Goal: Contribute content: Contribute content

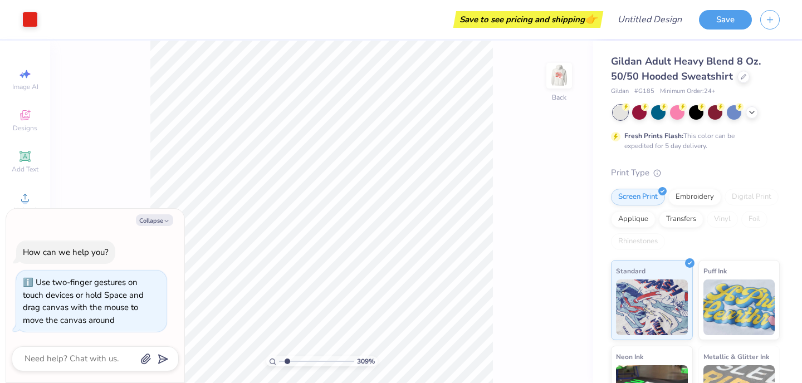
type input "1"
drag, startPoint x: 284, startPoint y: 363, endPoint x: 250, endPoint y: 359, distance: 33.7
click at [279, 359] on input "range" at bounding box center [316, 362] width 75 height 10
click at [167, 221] on icon "button" at bounding box center [166, 221] width 7 height 7
type textarea "x"
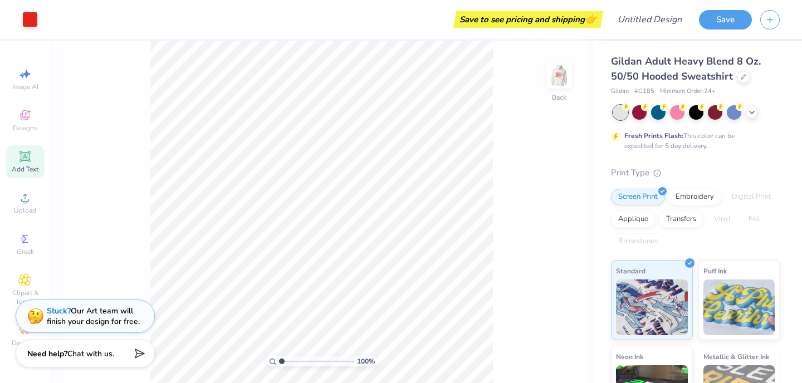
click at [36, 167] on span "Add Text" at bounding box center [25, 169] width 27 height 9
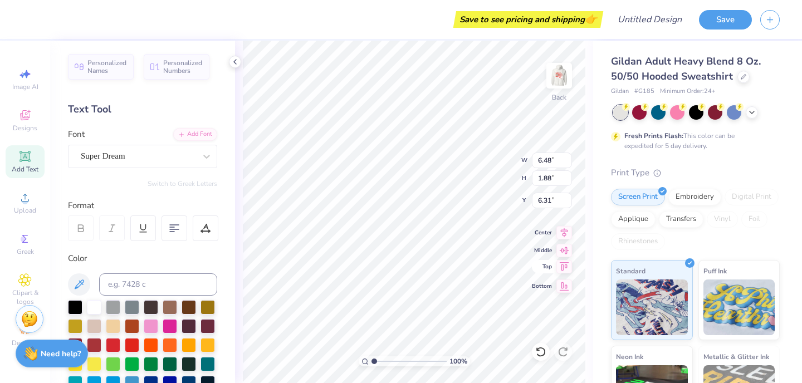
type textarea "S"
type textarea "OUT OF YOUR LEAGUE"
click at [77, 311] on div at bounding box center [75, 306] width 14 height 14
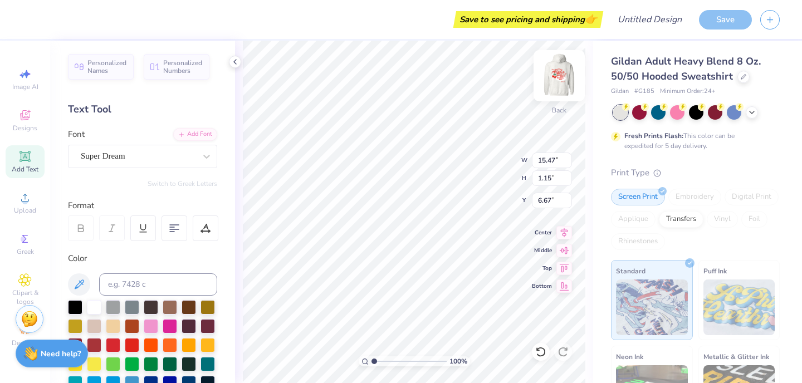
type input "9.37"
type input "14.08"
type input "1.05"
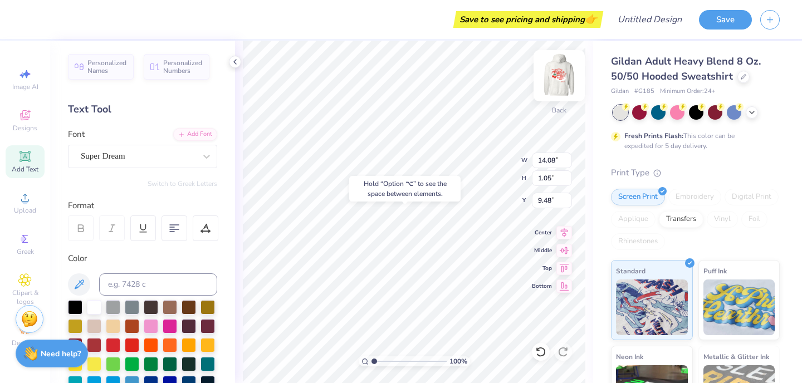
type input "9.68"
click at [157, 331] on div at bounding box center [151, 325] width 14 height 14
click at [126, 346] on div at bounding box center [132, 344] width 14 height 14
type input "13.45"
type input "1.00"
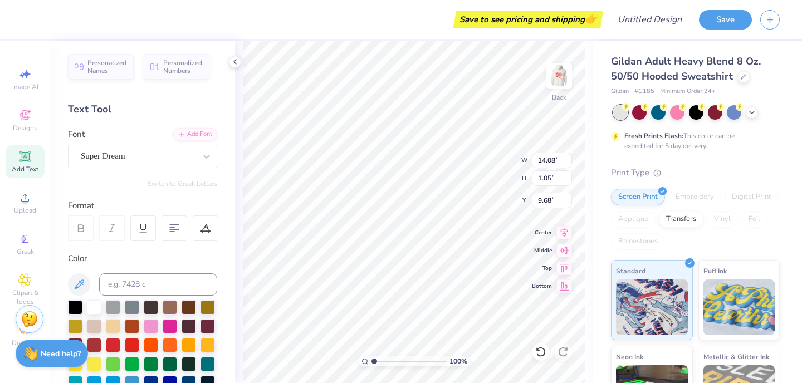
type input "9.73"
type input "10.70"
click at [29, 238] on icon at bounding box center [24, 238] width 13 height 13
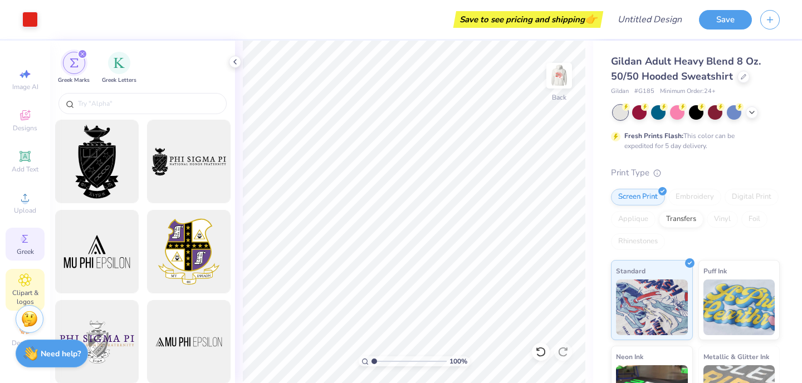
click at [39, 296] on span "Clipart & logos" at bounding box center [25, 298] width 39 height 18
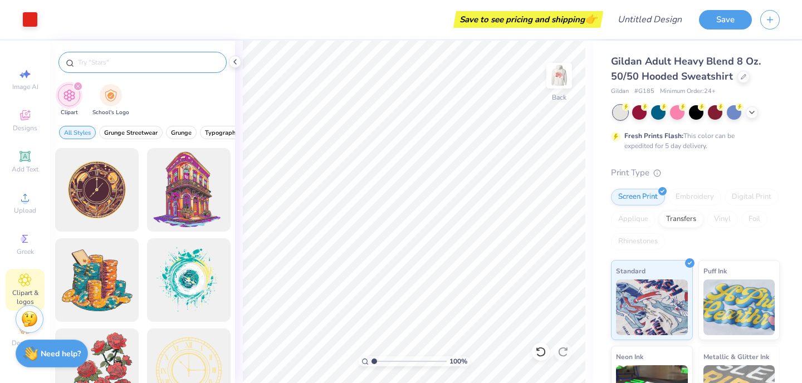
click at [154, 64] on input "text" at bounding box center [148, 62] width 143 height 11
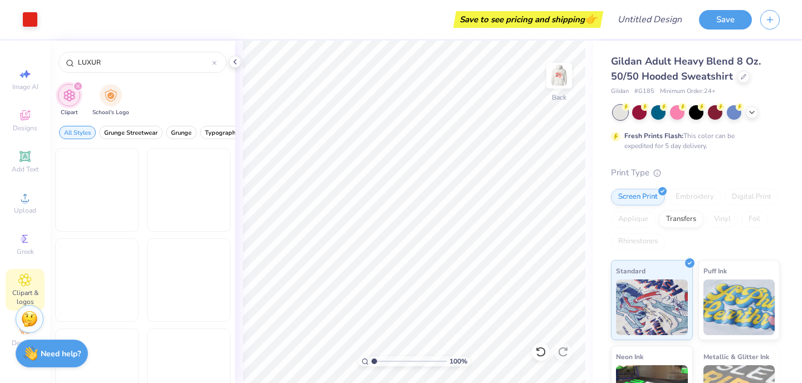
type input "LUXURY"
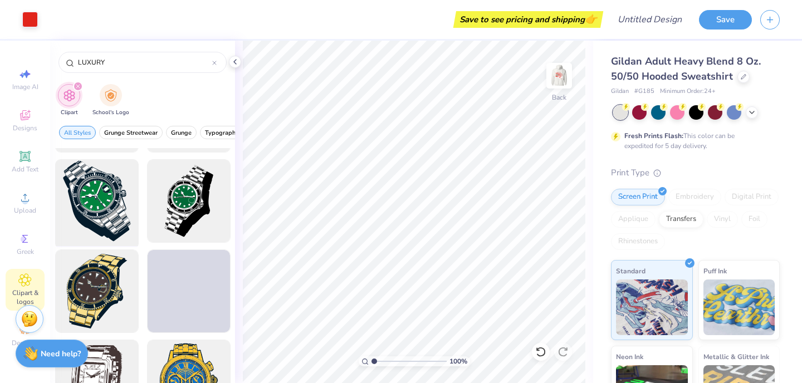
scroll to position [351, 0]
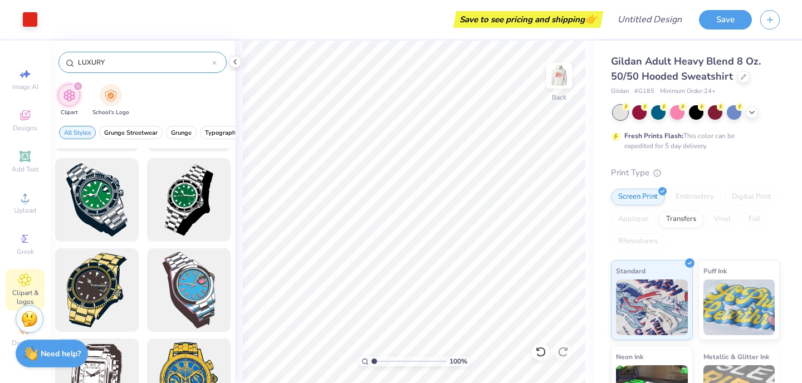
click at [216, 66] on div at bounding box center [214, 62] width 4 height 10
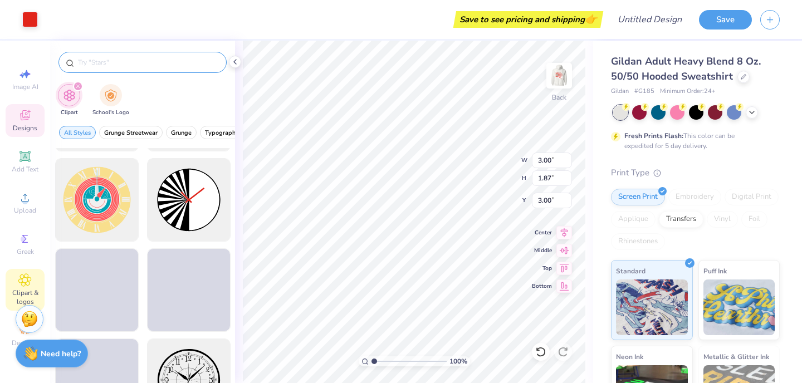
click at [69, 383] on html "Art colors Save to see pricing and shipping 👉 Design Title Save Image AI Design…" at bounding box center [401, 191] width 802 height 383
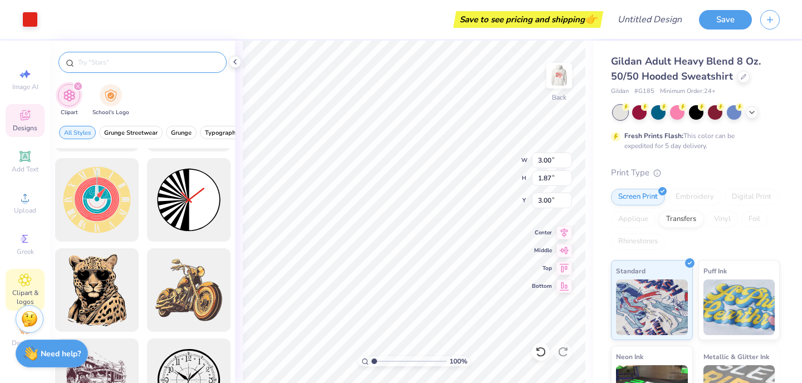
type input "13.45"
type input "1.00"
type input "10.70"
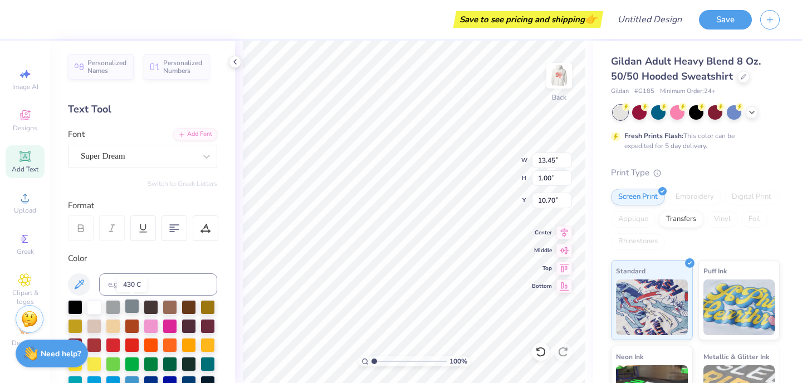
click at [130, 305] on div at bounding box center [132, 306] width 14 height 14
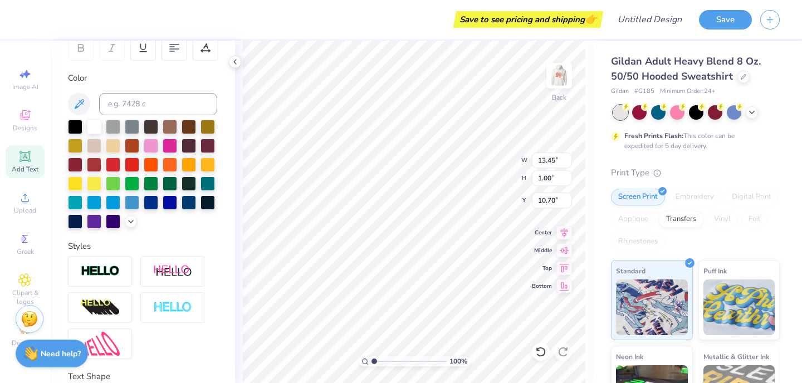
scroll to position [181, 0]
click at [212, 201] on div at bounding box center [208, 201] width 14 height 14
type input "12.56"
type input "0.94"
type input "10.58"
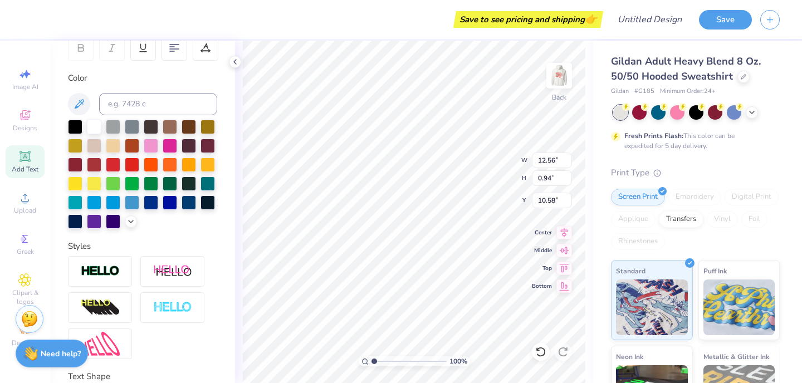
type input "3.00"
type input "1.87"
type input "3.00"
type input "12.02"
type input "0.90"
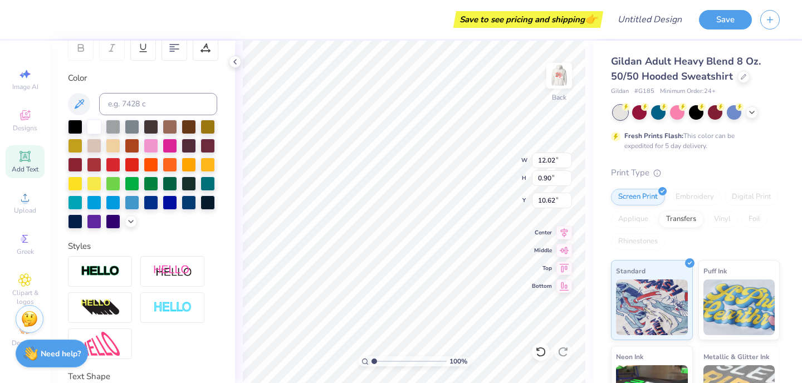
type input "11.10"
click at [193, 170] on div at bounding box center [189, 164] width 14 height 14
click at [179, 97] on input at bounding box center [158, 104] width 118 height 22
drag, startPoint x: 40, startPoint y: 213, endPoint x: 29, endPoint y: 245, distance: 33.5
click at [29, 245] on div "Image AI Designs Add Text Upload Greek Clipart & logos Decorate" at bounding box center [25, 207] width 39 height 289
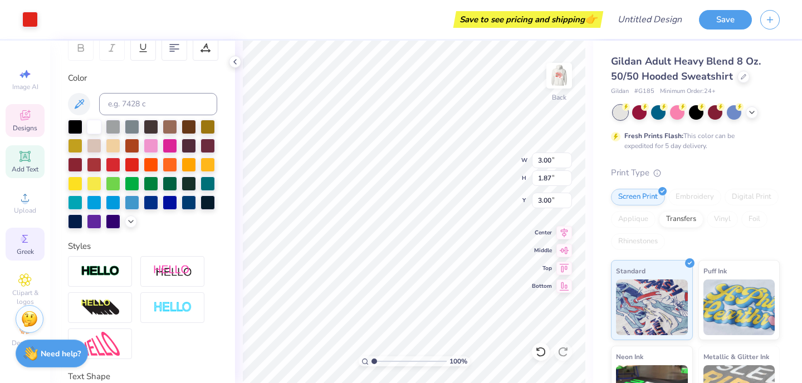
click at [29, 243] on icon at bounding box center [24, 238] width 13 height 13
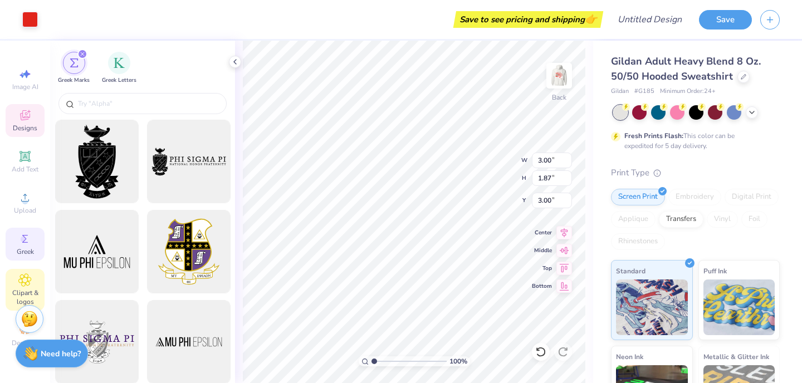
click at [36, 274] on div "Clipart & logos" at bounding box center [25, 290] width 39 height 42
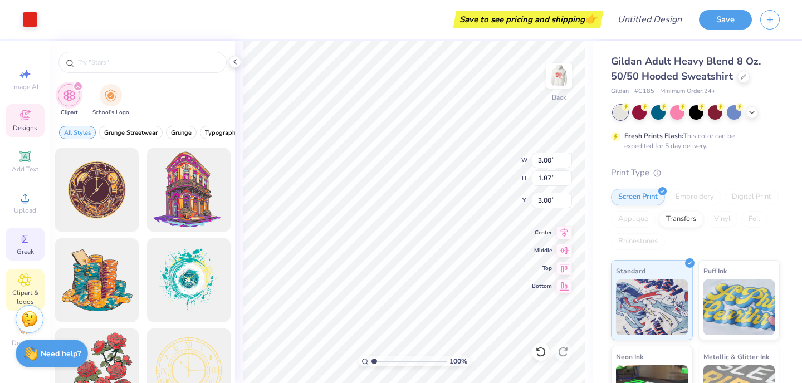
click at [30, 248] on span "Greek" at bounding box center [25, 251] width 17 height 9
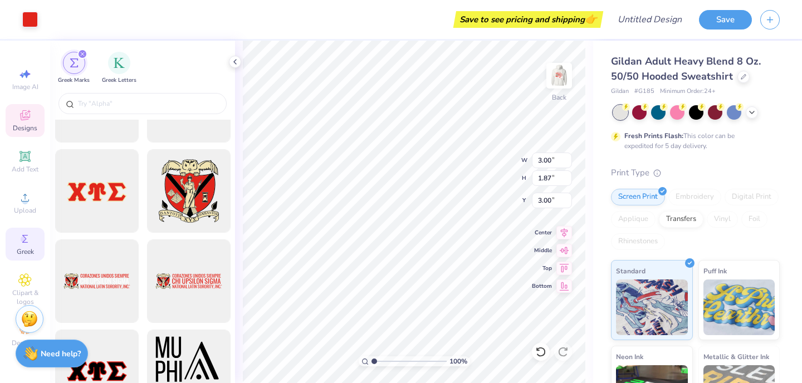
scroll to position [1094, 0]
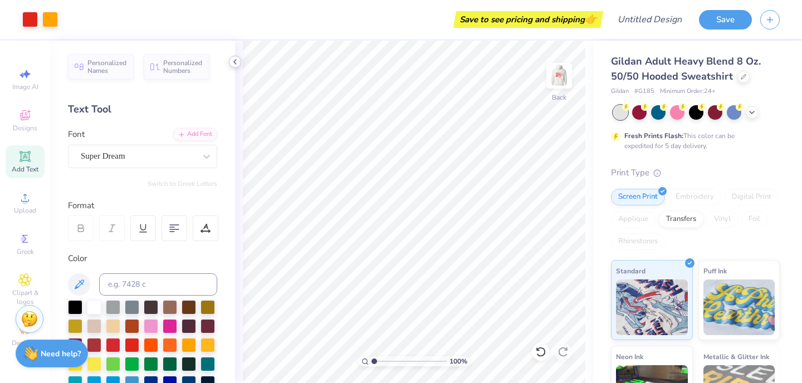
click at [236, 64] on icon at bounding box center [235, 61] width 9 height 9
click at [194, 309] on div at bounding box center [189, 306] width 14 height 14
